Goal: Task Accomplishment & Management: Complete application form

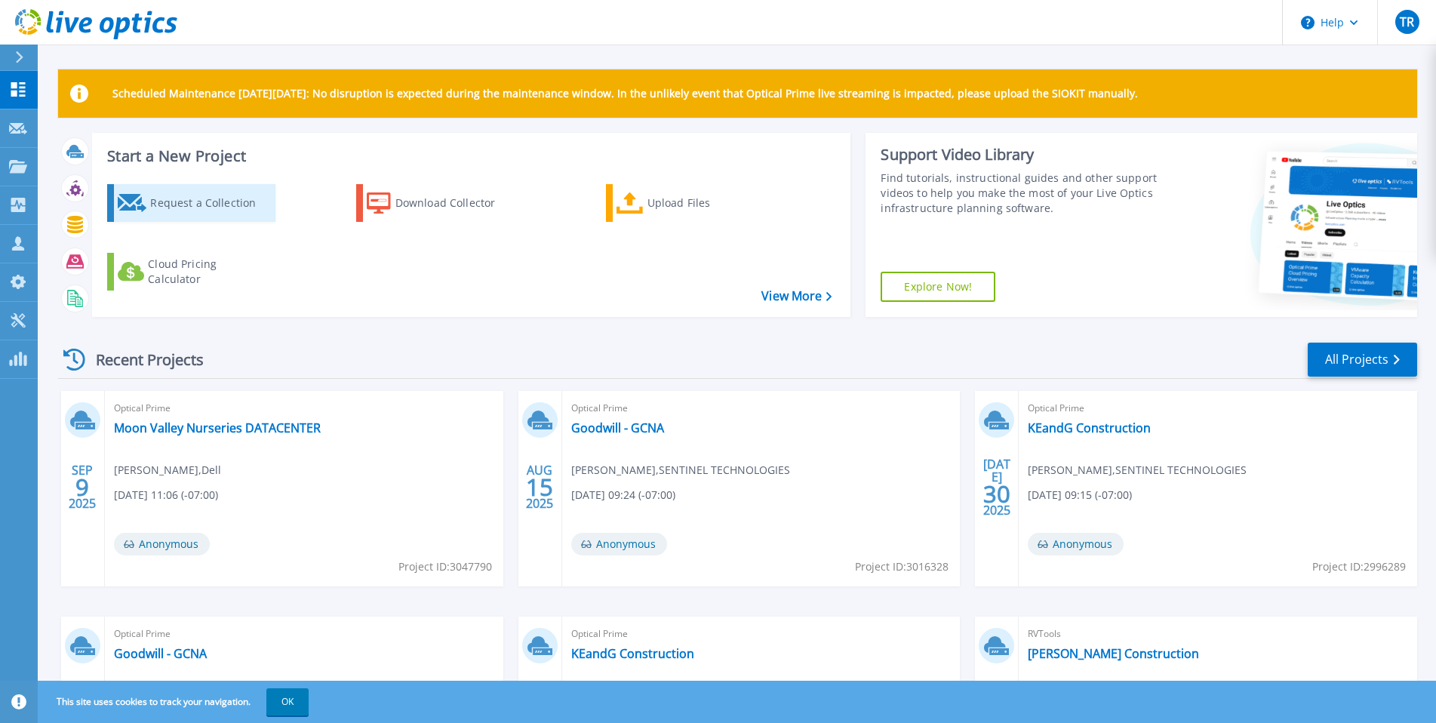
click at [143, 198] on icon at bounding box center [132, 203] width 29 height 18
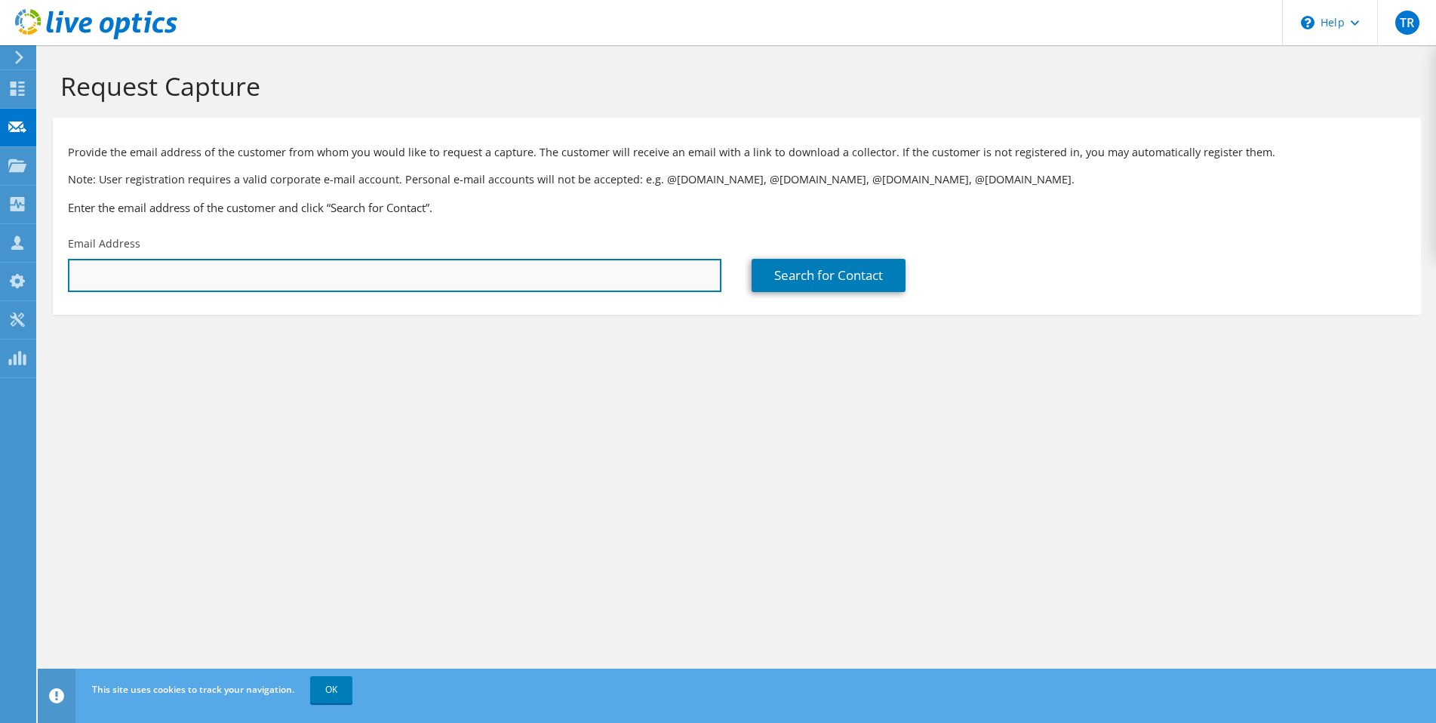
click at [146, 281] on input "text" at bounding box center [394, 275] width 653 height 33
click at [434, 269] on input "text" at bounding box center [394, 275] width 653 height 33
paste input "robert.schrope@husd.org"
type input "robert.schrope@husd.org"
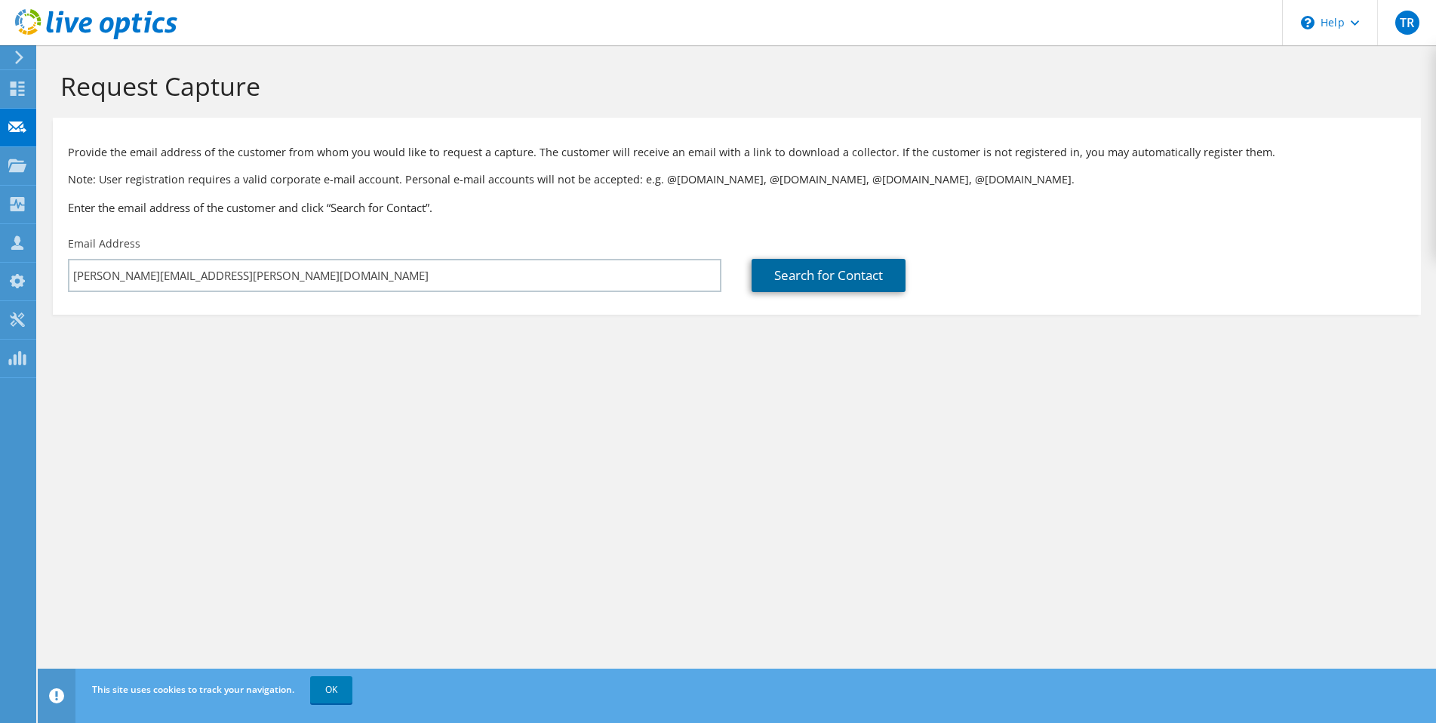
click at [832, 279] on link "Search for Contact" at bounding box center [828, 275] width 154 height 33
type input "Higley Unified School District"
type input "Robert"
type input "Schrope"
type input "United States"
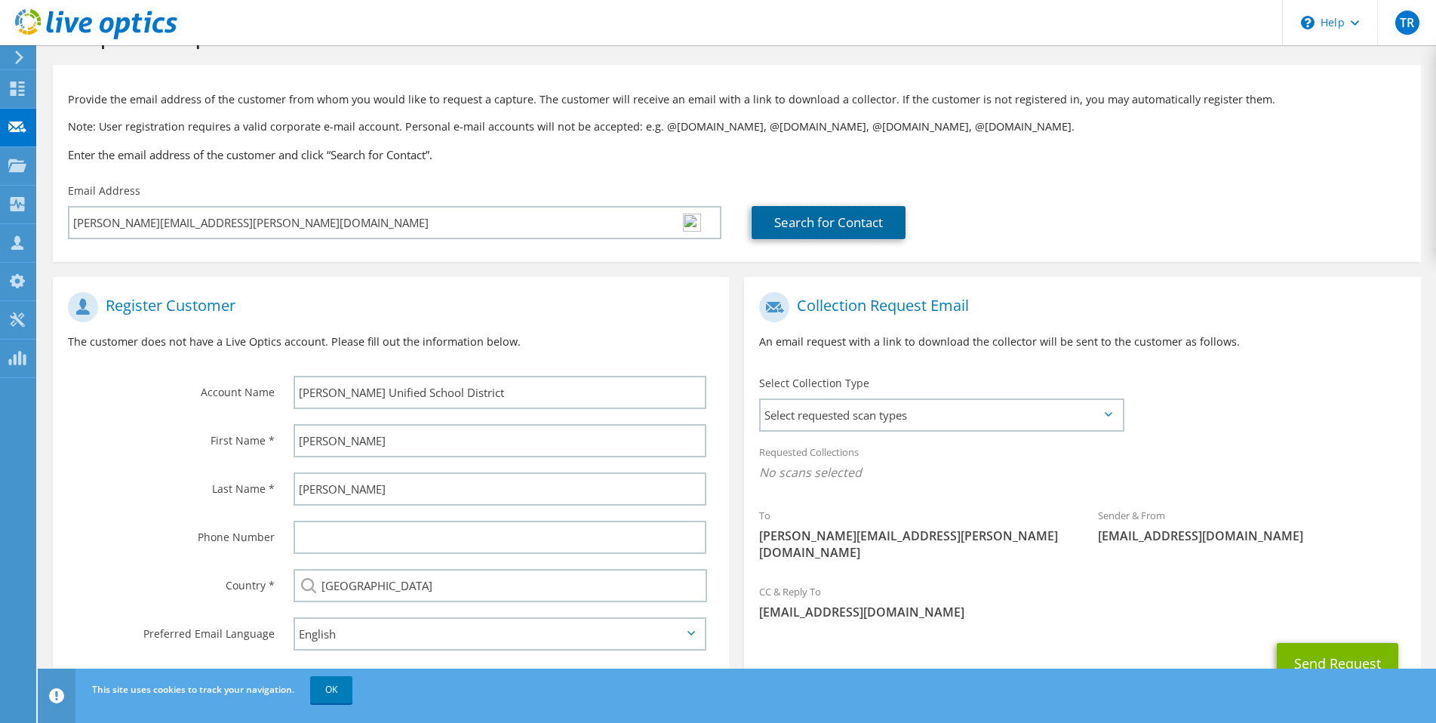
scroll to position [75, 0]
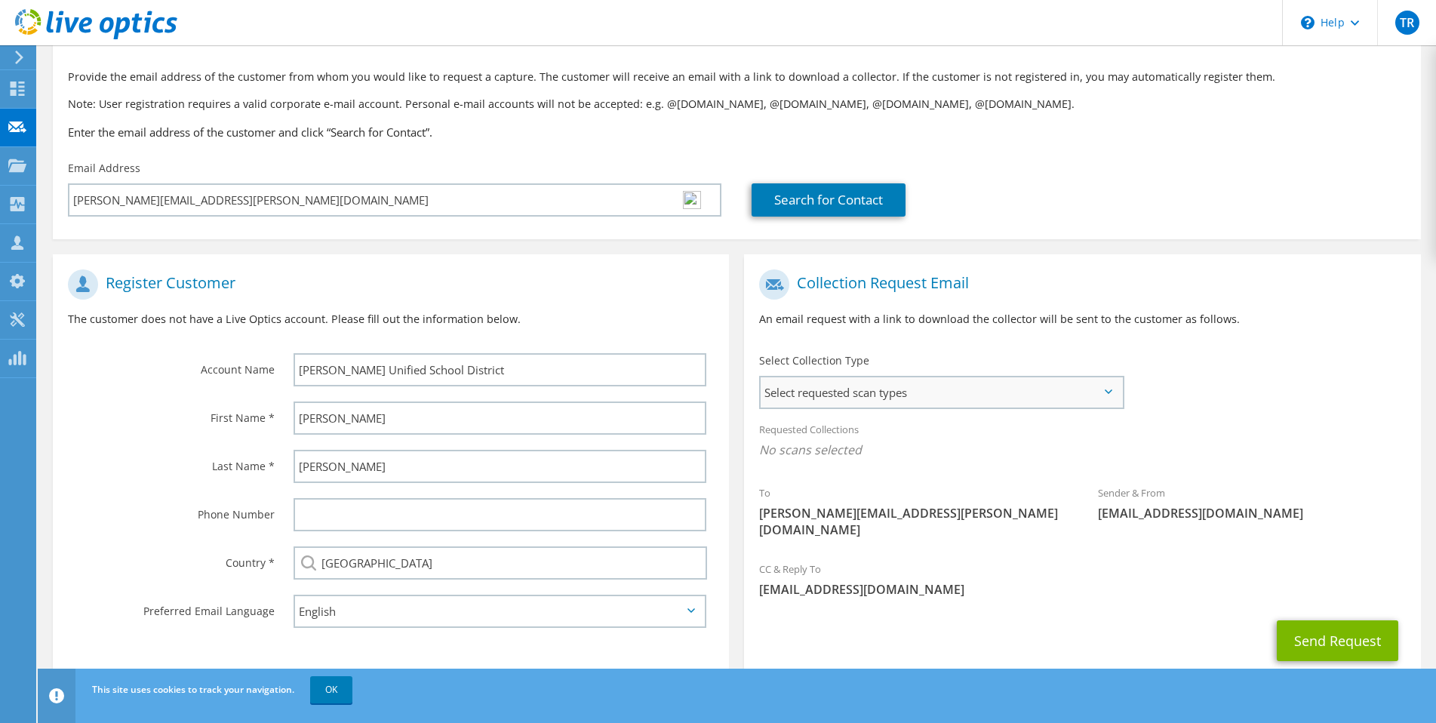
click at [828, 384] on span "Select requested scan types" at bounding box center [940, 392] width 361 height 30
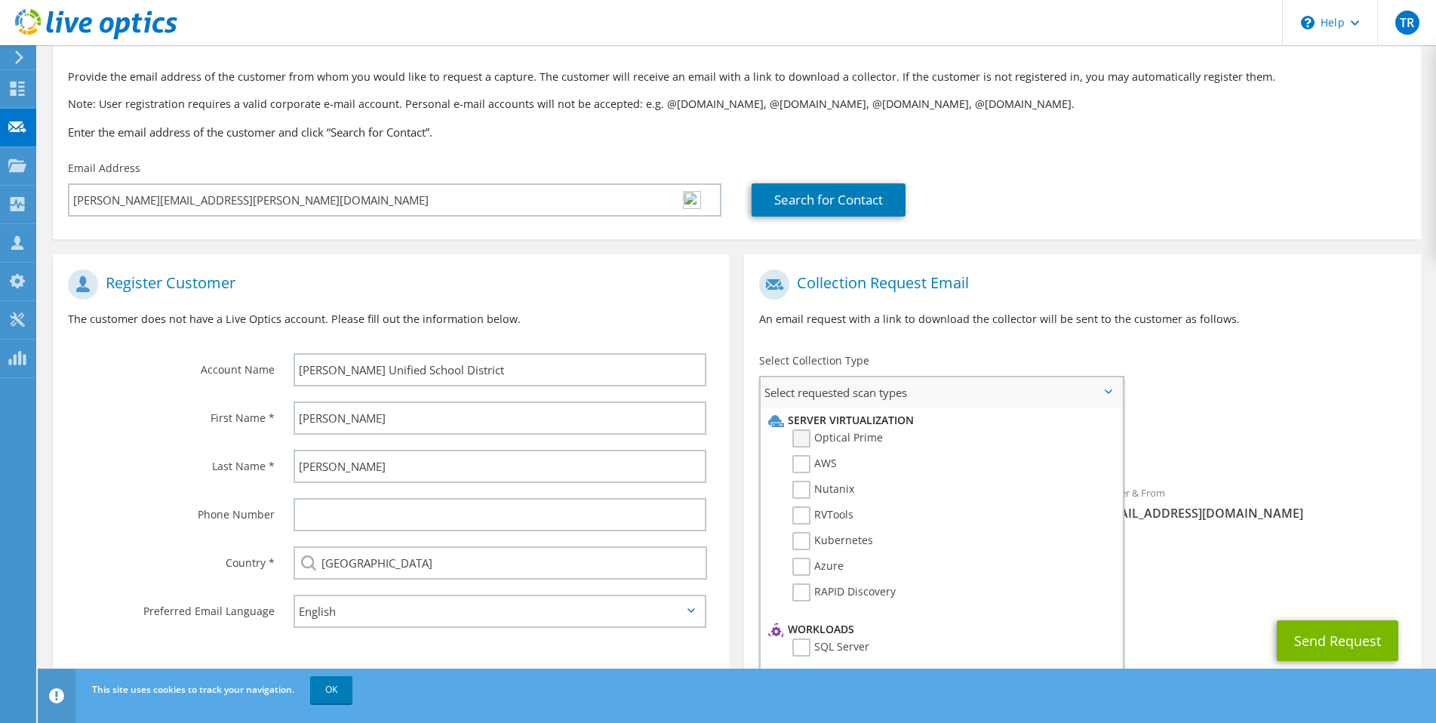
click at [836, 438] on label "Optical Prime" at bounding box center [837, 438] width 91 height 18
click at [0, 0] on input "Optical Prime" at bounding box center [0, 0] width 0 height 0
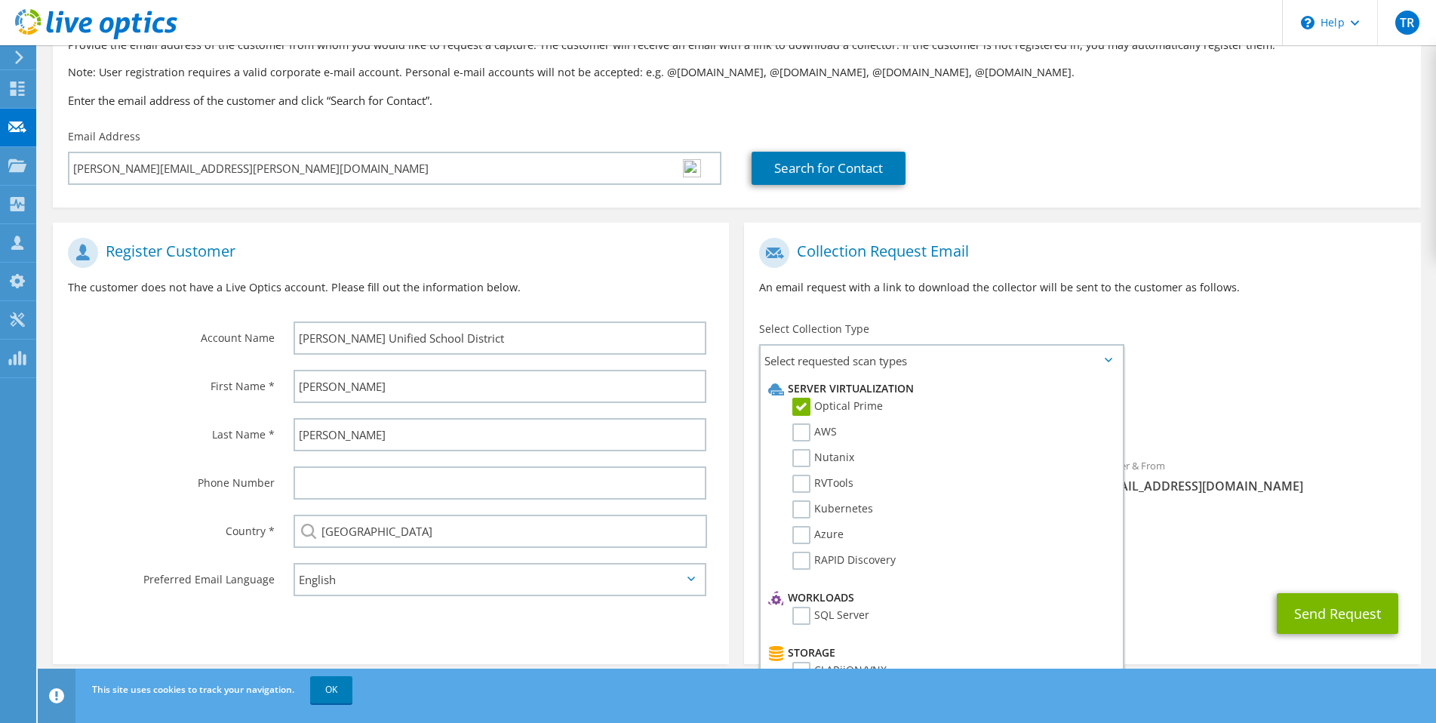
click at [1204, 434] on span "Optical Prime" at bounding box center [1082, 422] width 646 height 25
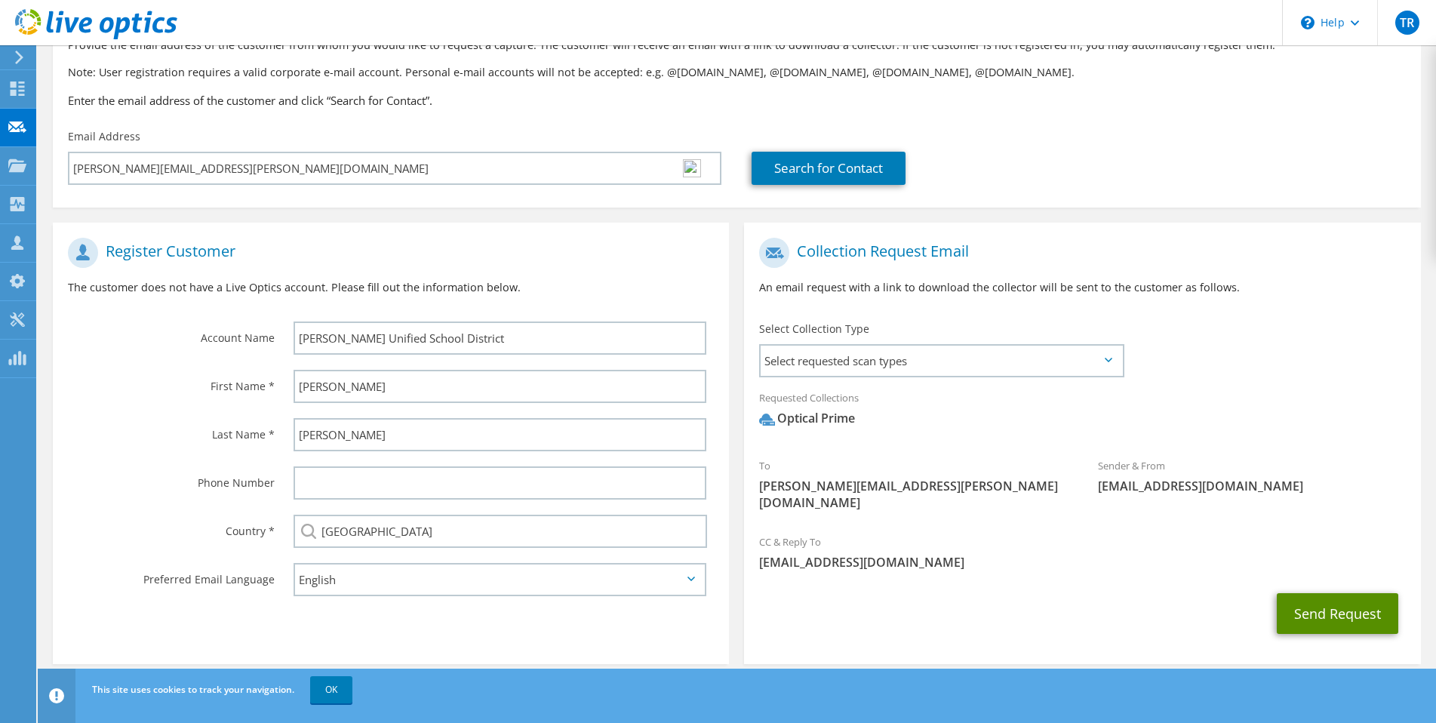
click at [1309, 598] on button "Send Request" at bounding box center [1337, 613] width 121 height 41
